Goal: Book appointment/travel/reservation

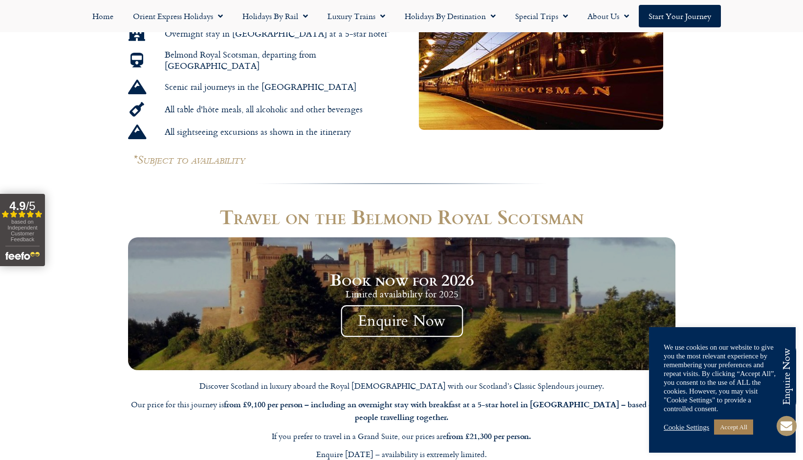
click at [405, 310] on span "Enquire Now" at bounding box center [402, 321] width 122 height 32
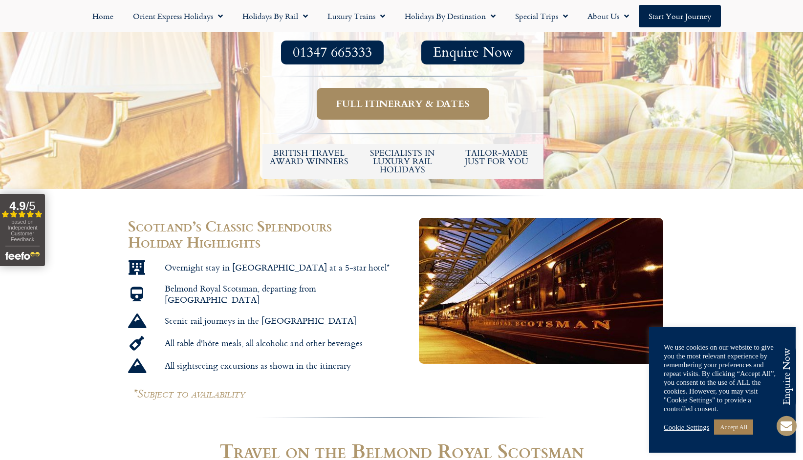
scroll to position [380, 0]
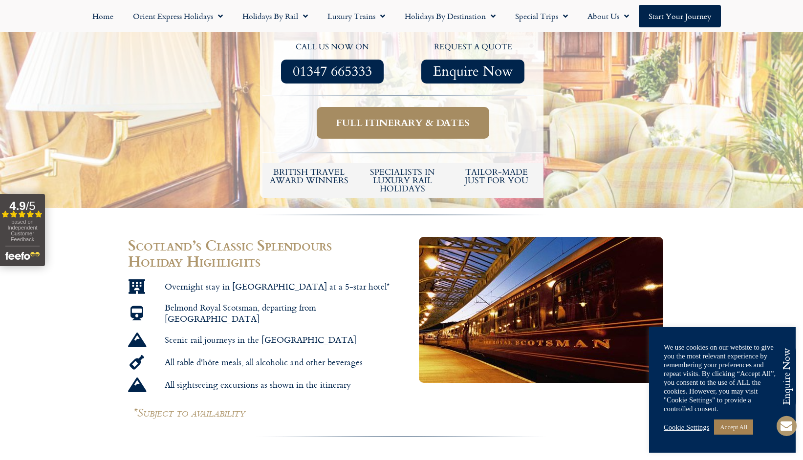
click at [436, 117] on span "Full itinerary & dates" at bounding box center [402, 123] width 133 height 12
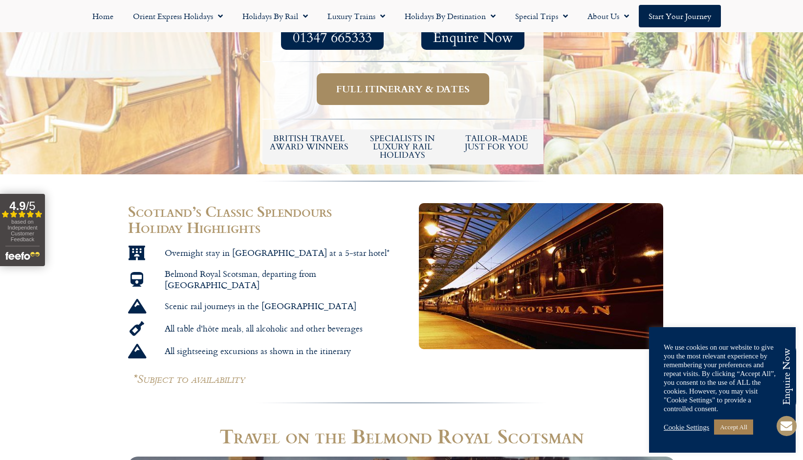
scroll to position [407, 0]
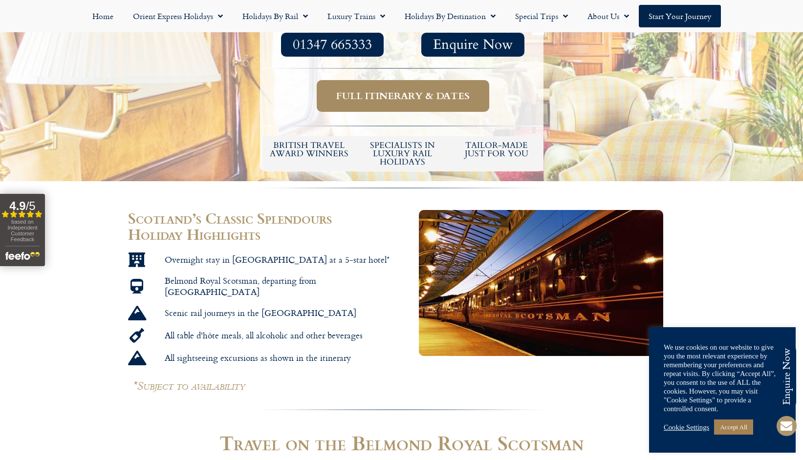
click at [433, 91] on span "Full itinerary & dates" at bounding box center [402, 96] width 133 height 12
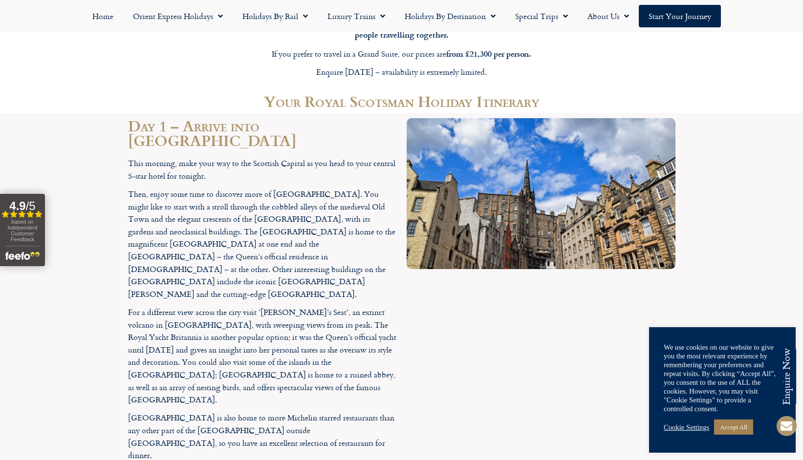
scroll to position [1017, 0]
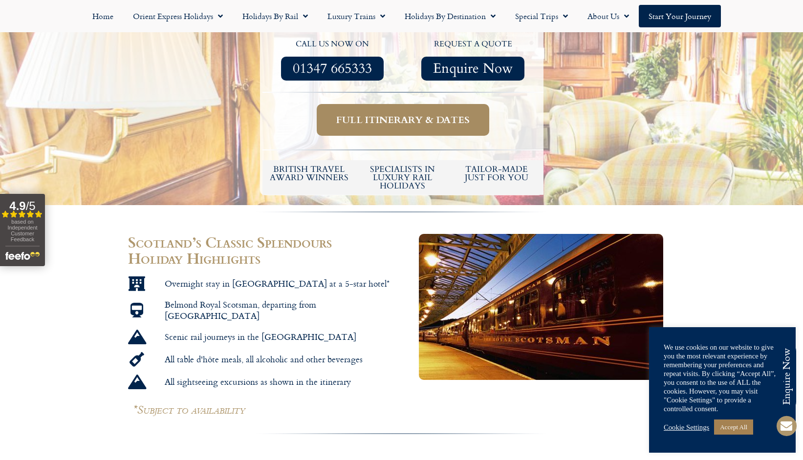
scroll to position [380, 0]
